Goal: Transaction & Acquisition: Purchase product/service

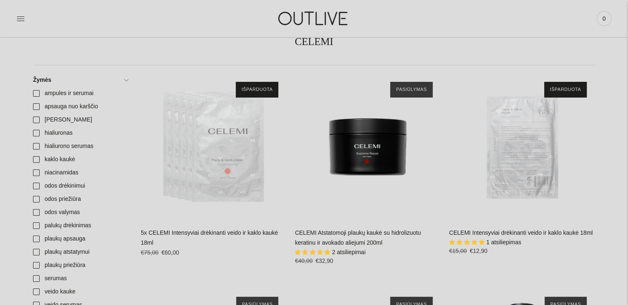
scroll to position [83, 0]
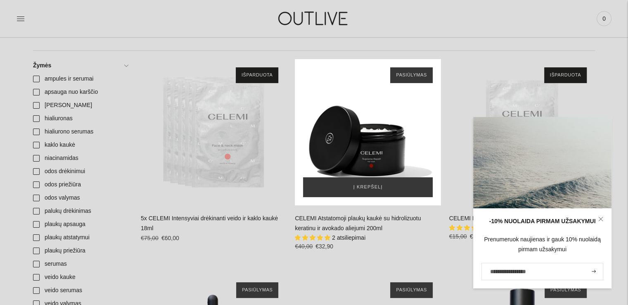
click at [378, 121] on div "CELEMI Atstatomoji plaukų kaukė su hidrolizuotu keratinu ir avokado aliejumi 20…" at bounding box center [368, 132] width 146 height 146
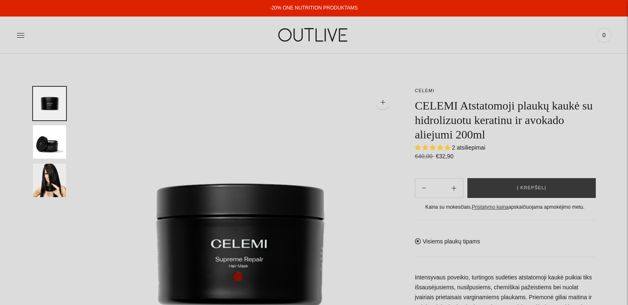
select select "**********"
click at [514, 186] on button "Į krepšelį" at bounding box center [532, 188] width 128 height 20
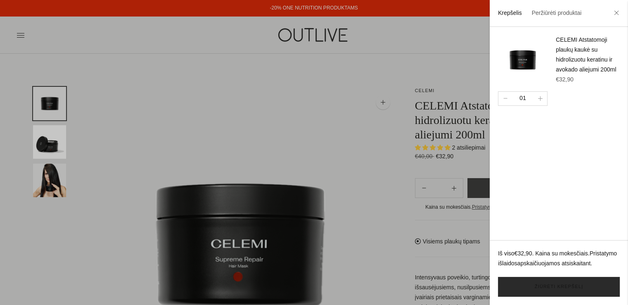
click at [567, 288] on link "Žiūrėti krepšelį" at bounding box center [559, 287] width 122 height 20
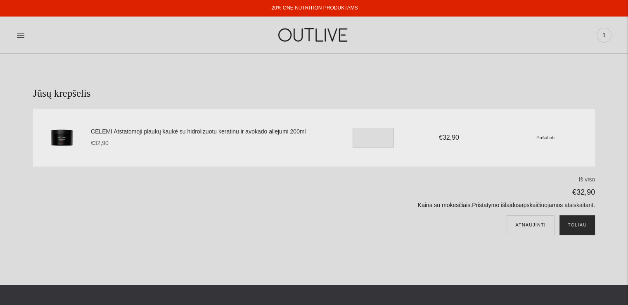
click at [589, 228] on button "Toliau" at bounding box center [578, 225] width 36 height 20
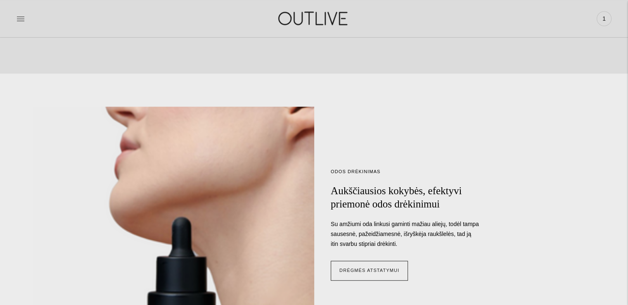
scroll to position [620, 0]
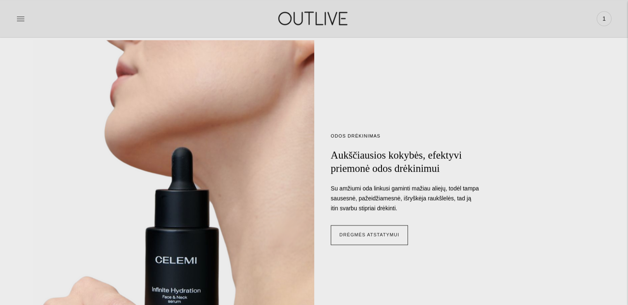
click at [325, 24] on img at bounding box center [313, 18] width 103 height 29
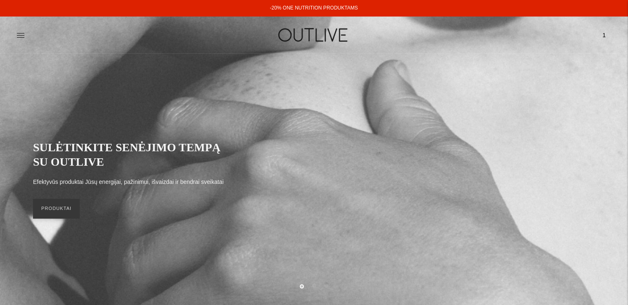
click at [15, 36] on div "PAGRINDINIS PAPILDAI Visi papildai Antioksidantai Dirbantiems ofise Ekologiška …" at bounding box center [314, 35] width 628 height 29
click at [23, 37] on icon at bounding box center [20, 35] width 7 height 4
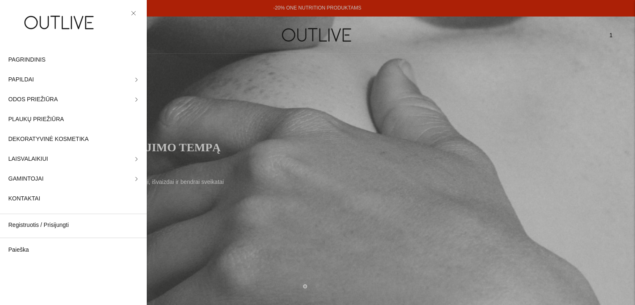
click at [481, 94] on div at bounding box center [317, 152] width 635 height 305
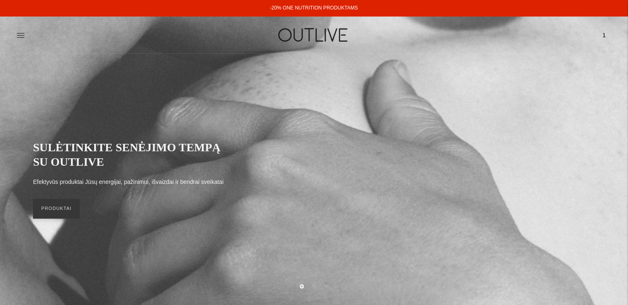
click at [604, 33] on span "1" at bounding box center [605, 35] width 12 height 12
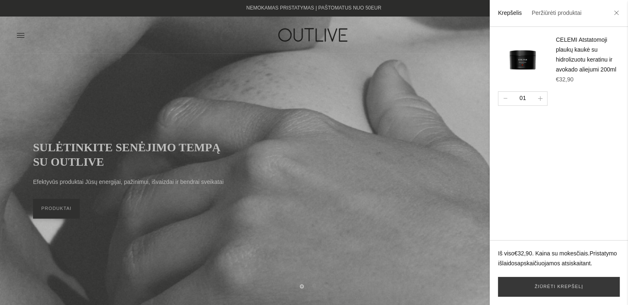
click at [426, 110] on div at bounding box center [314, 152] width 628 height 305
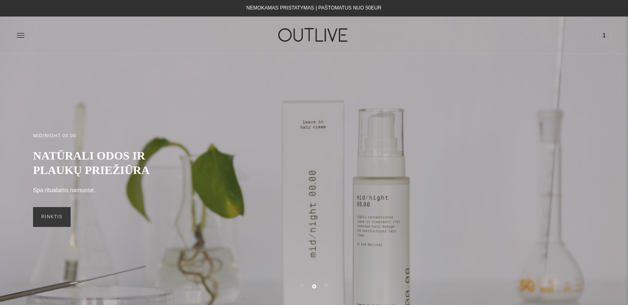
click at [14, 34] on div "PAGRINDINIS PAPILDAI Visi papildai Antioksidantai Dirbantiems ofise Ekologiška …" at bounding box center [314, 35] width 628 height 29
click at [21, 36] on icon at bounding box center [21, 35] width 8 height 8
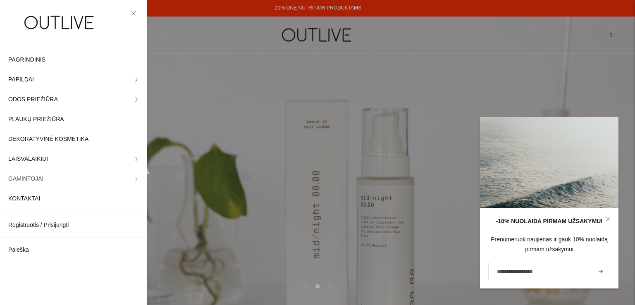
click at [23, 181] on span "GAMINTOJAI" at bounding box center [25, 179] width 35 height 10
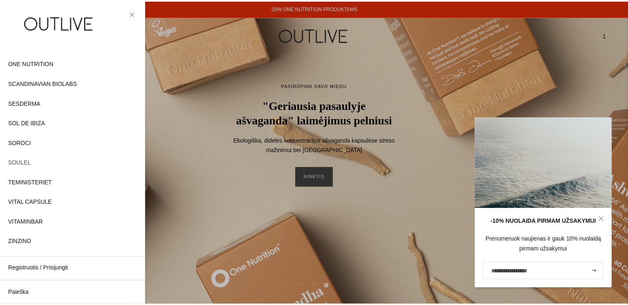
scroll to position [420, 0]
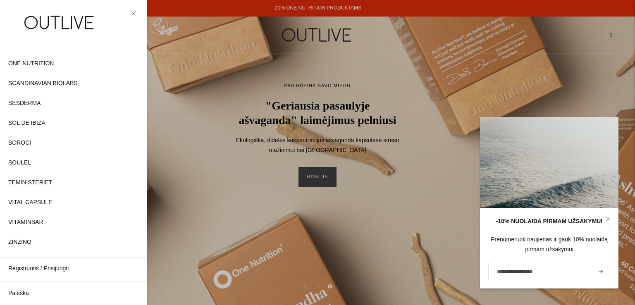
click at [320, 105] on div at bounding box center [317, 152] width 635 height 305
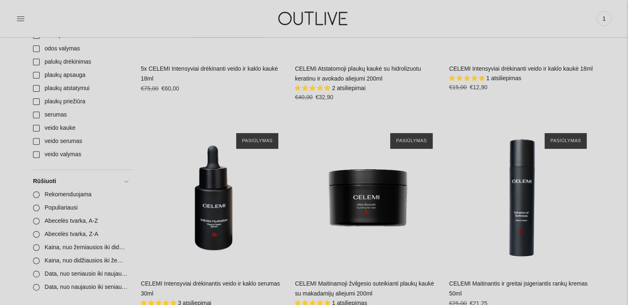
scroll to position [413, 0]
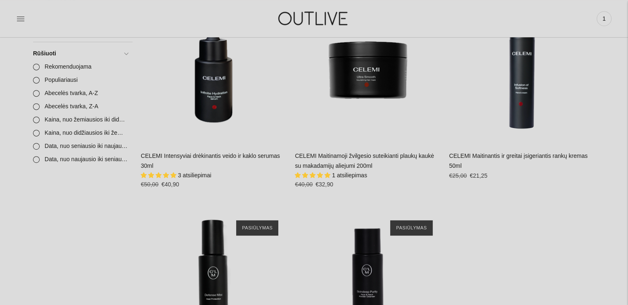
click at [354, 175] on span "1 atsiliepimas" at bounding box center [349, 175] width 35 height 7
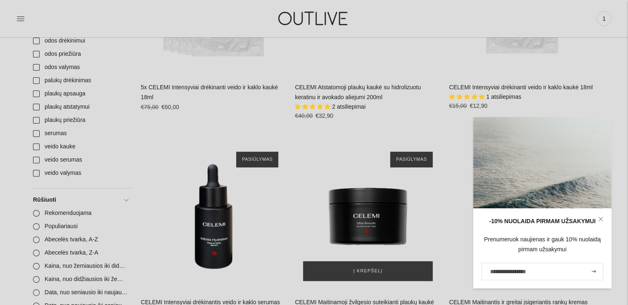
scroll to position [372, 0]
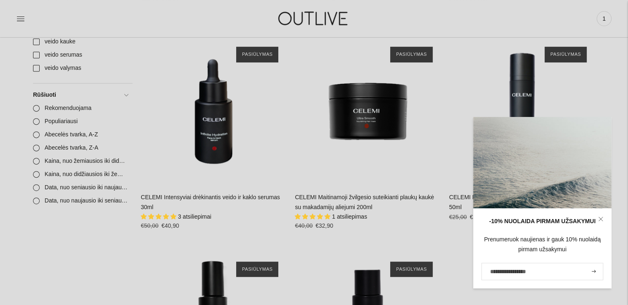
click at [601, 219] on icon at bounding box center [601, 219] width 4 height 4
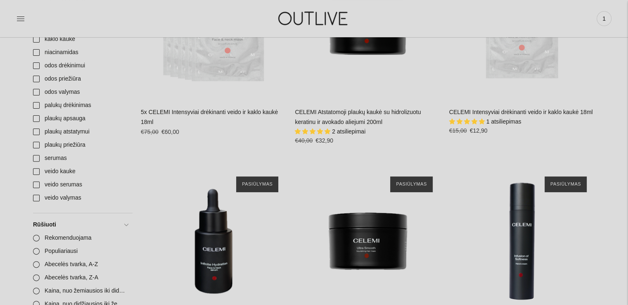
scroll to position [83, 0]
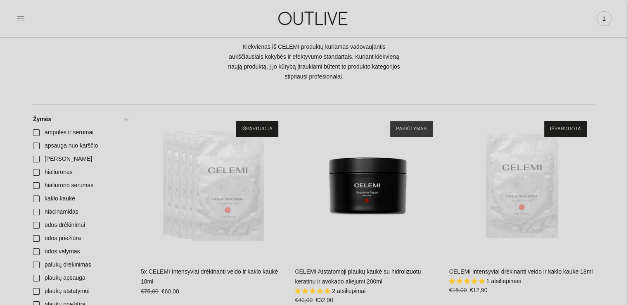
click at [606, 21] on span "1" at bounding box center [605, 19] width 12 height 12
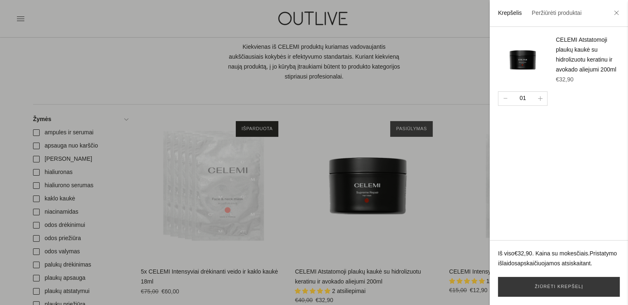
scroll to position [330, 0]
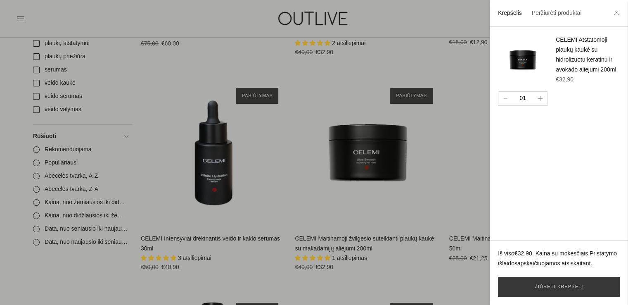
click at [450, 133] on div at bounding box center [314, 152] width 628 height 305
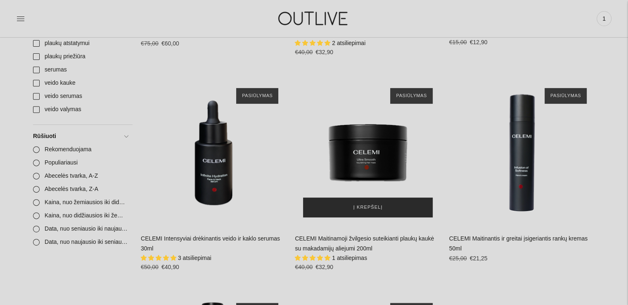
click at [375, 203] on span "Į krepšelį" at bounding box center [368, 207] width 29 height 8
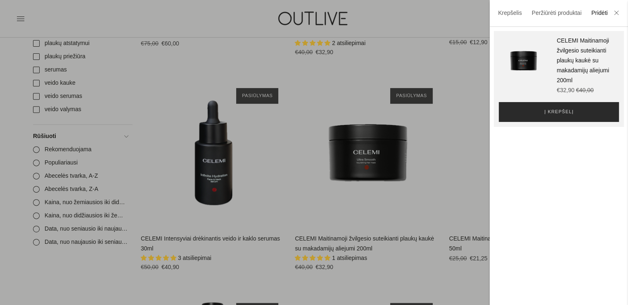
click at [562, 122] on button "Į krepšelį" at bounding box center [559, 112] width 120 height 20
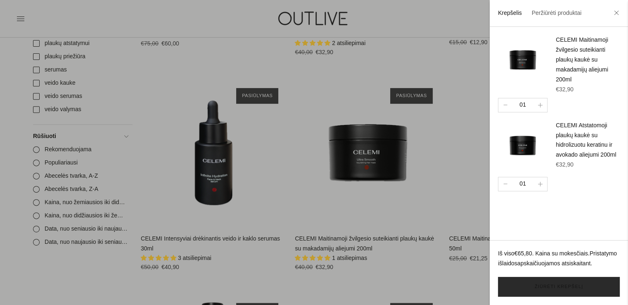
click at [551, 281] on link "Žiūrėti krepšelį" at bounding box center [559, 287] width 122 height 20
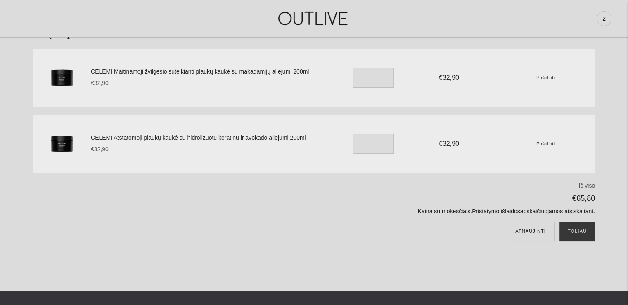
scroll to position [41, 0]
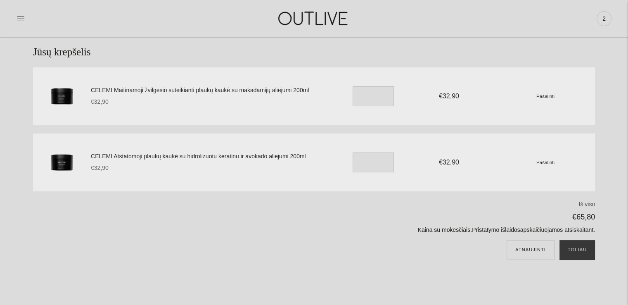
click at [540, 100] on div "Pašalinti" at bounding box center [545, 96] width 83 height 10
click at [544, 96] on small "Pašalinti" at bounding box center [546, 95] width 18 height 5
